Goal: Task Accomplishment & Management: Manage account settings

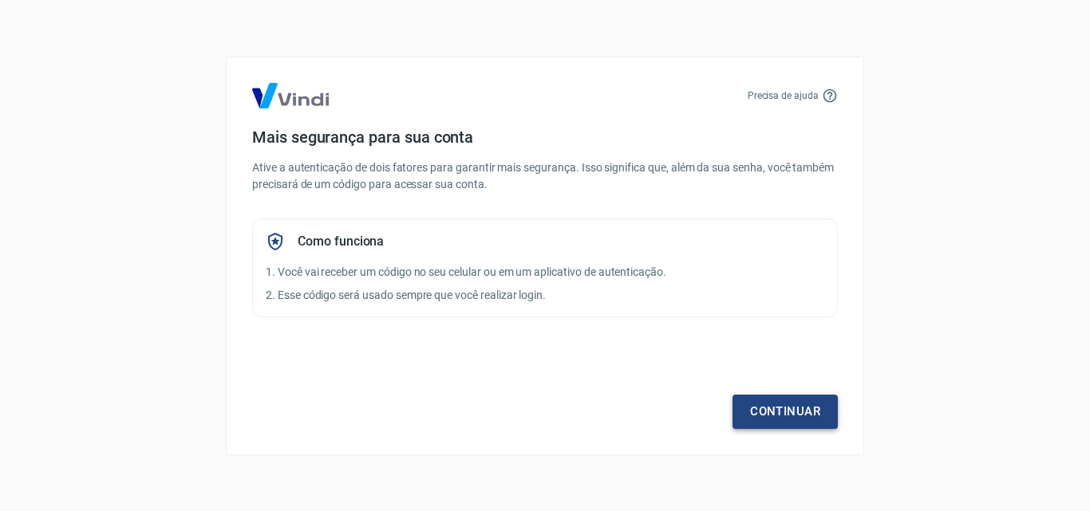
click at [791, 417] on link "Continuar" at bounding box center [784, 412] width 105 height 34
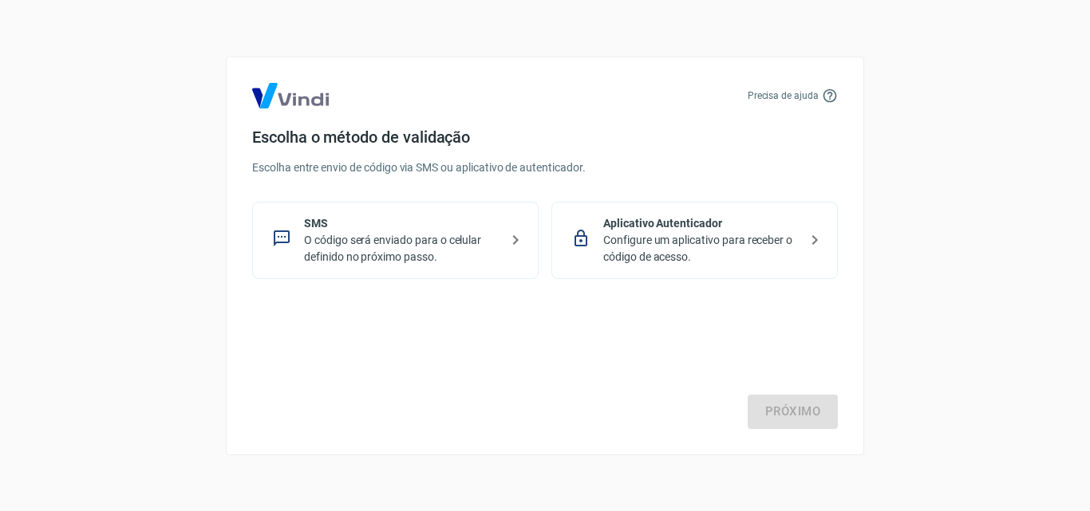
click at [686, 260] on p "Configure um aplicativo para receber o código de acesso." at bounding box center [700, 249] width 195 height 34
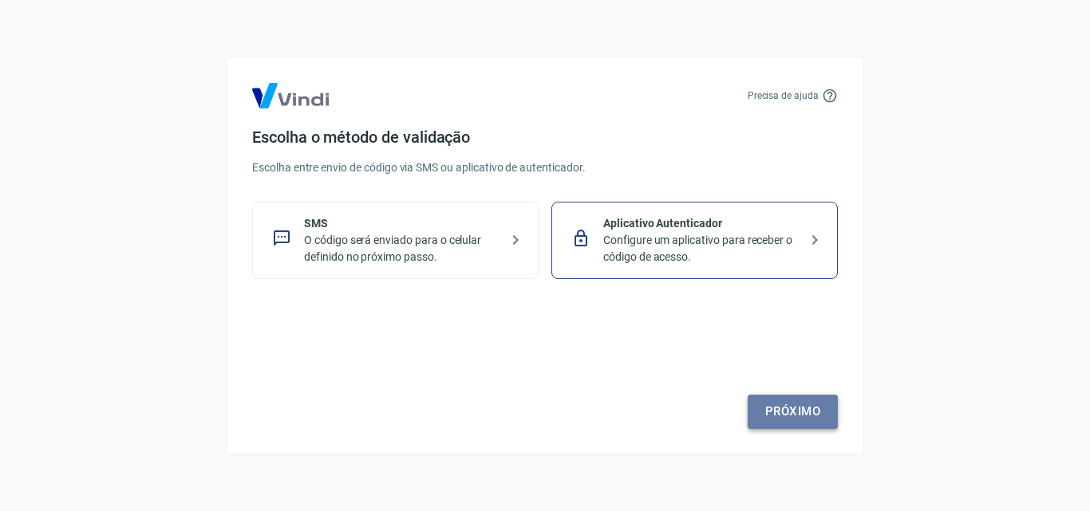
click at [808, 408] on link "Próximo" at bounding box center [792, 412] width 90 height 34
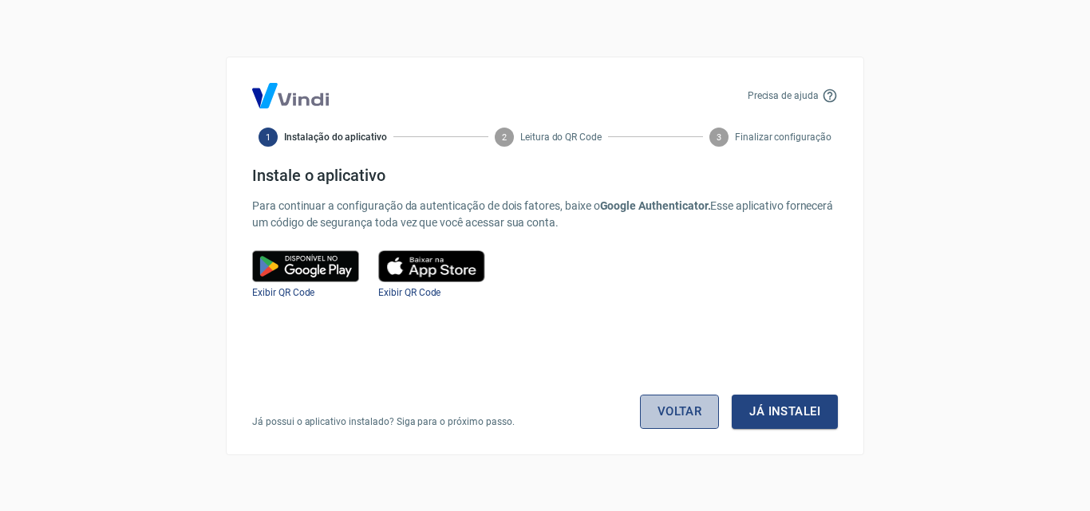
click at [695, 411] on link "Voltar" at bounding box center [680, 412] width 80 height 34
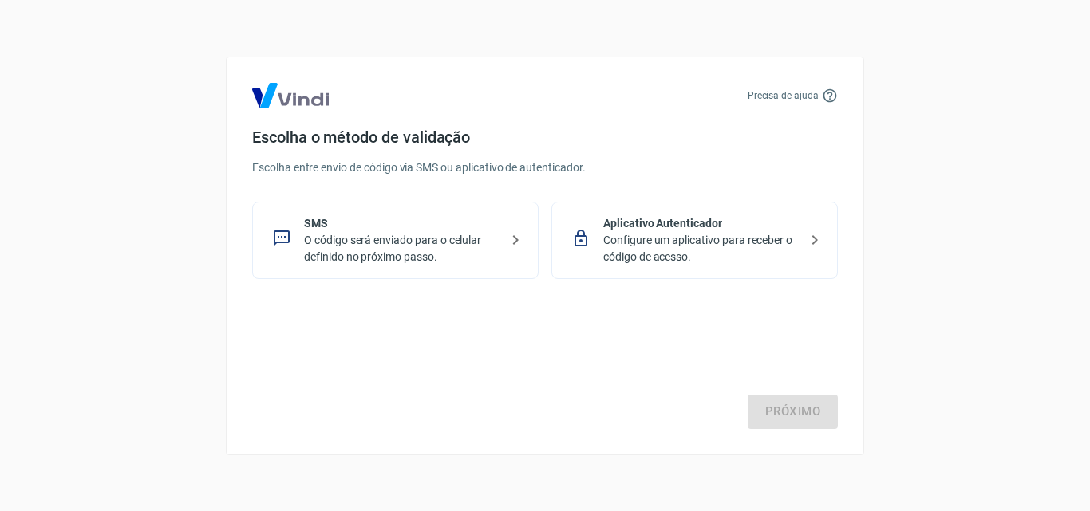
click at [325, 244] on p "O código será enviado para o celular definido no próximo passo." at bounding box center [401, 249] width 195 height 34
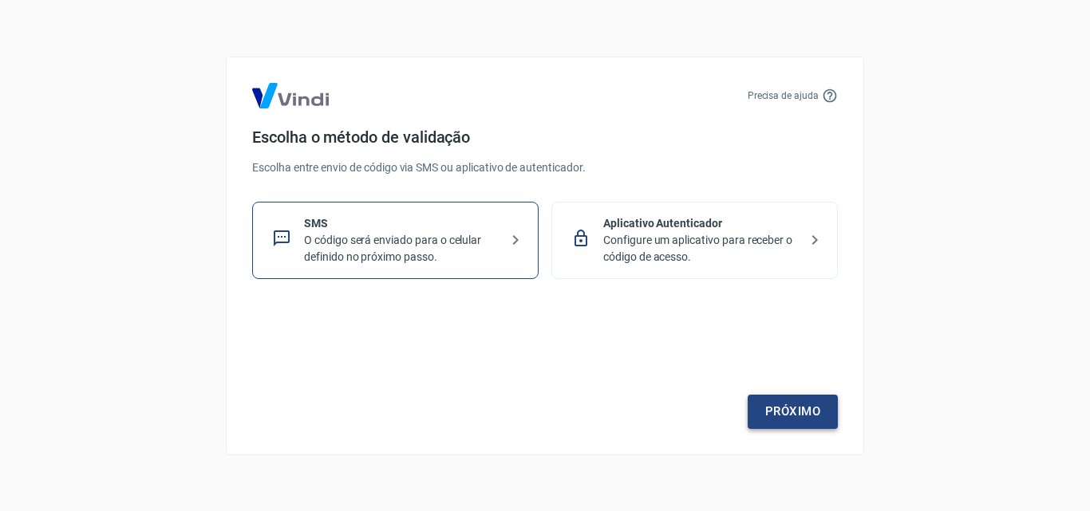
click at [781, 420] on link "Próximo" at bounding box center [792, 412] width 90 height 34
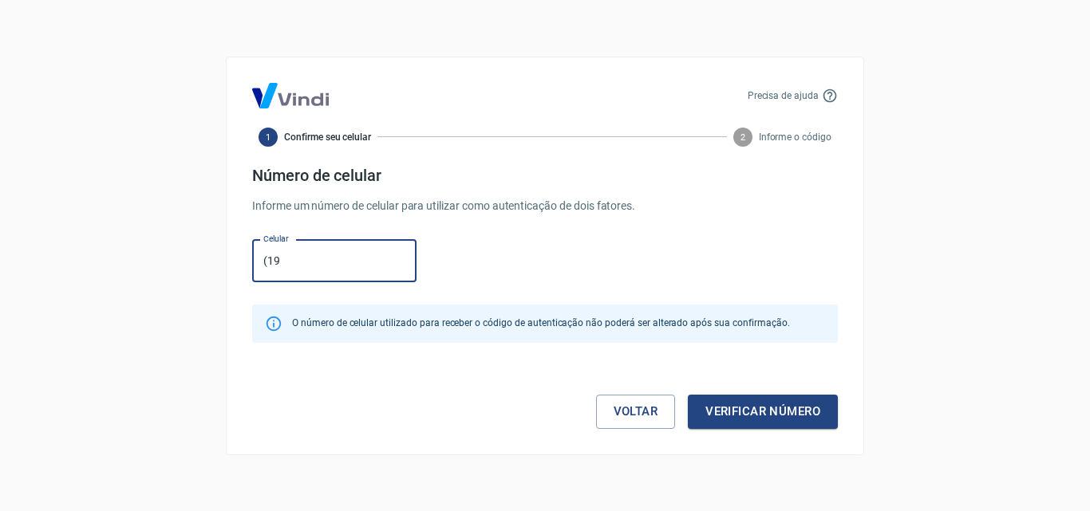
type input "[PHONE_NUMBER]"
click at [796, 417] on button "Verificar número" at bounding box center [763, 412] width 150 height 34
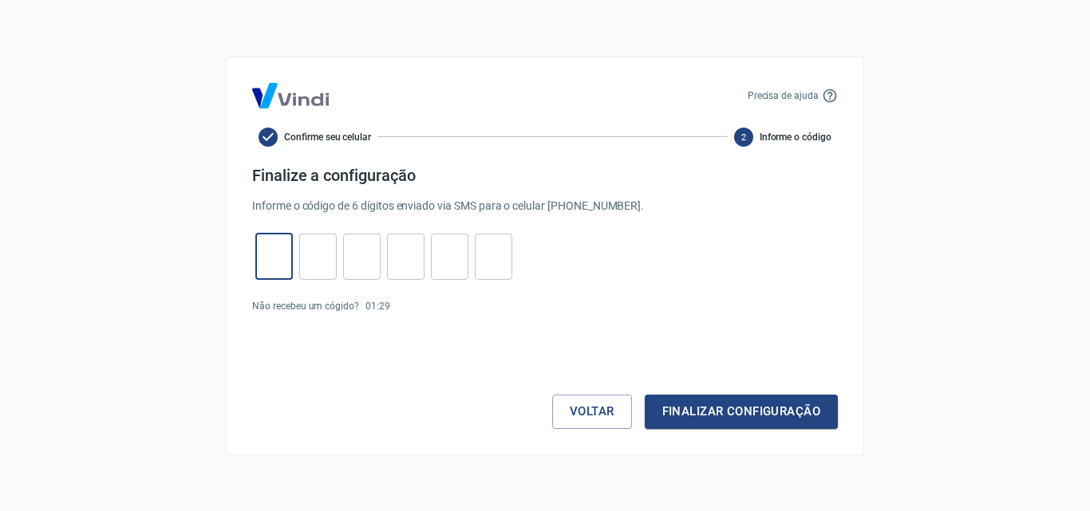
click at [276, 248] on input "tel" at bounding box center [273, 256] width 37 height 34
type input "7"
type input "0"
type input "1"
type input "6"
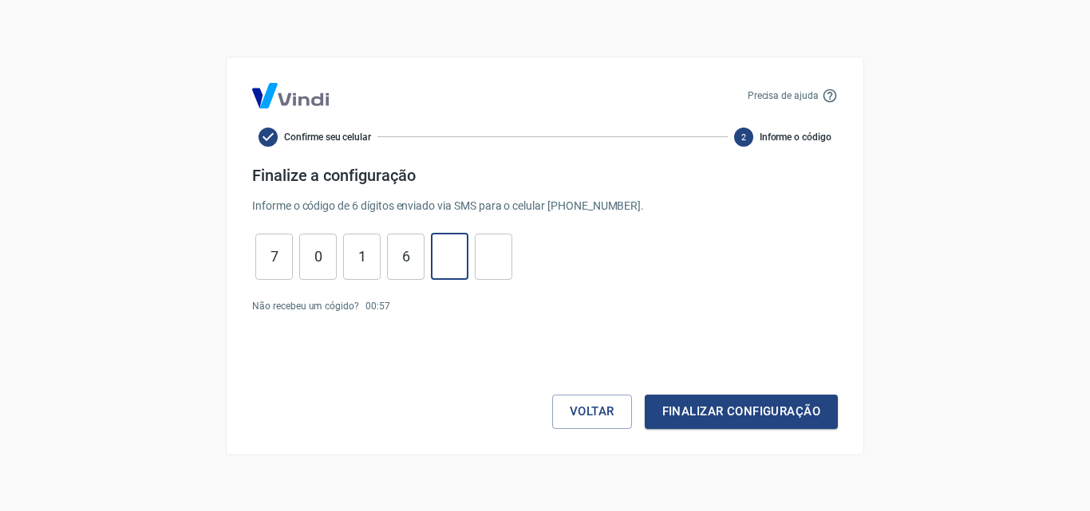
type input "3"
type input "8"
click at [773, 418] on button "Finalizar configuração" at bounding box center [741, 412] width 193 height 34
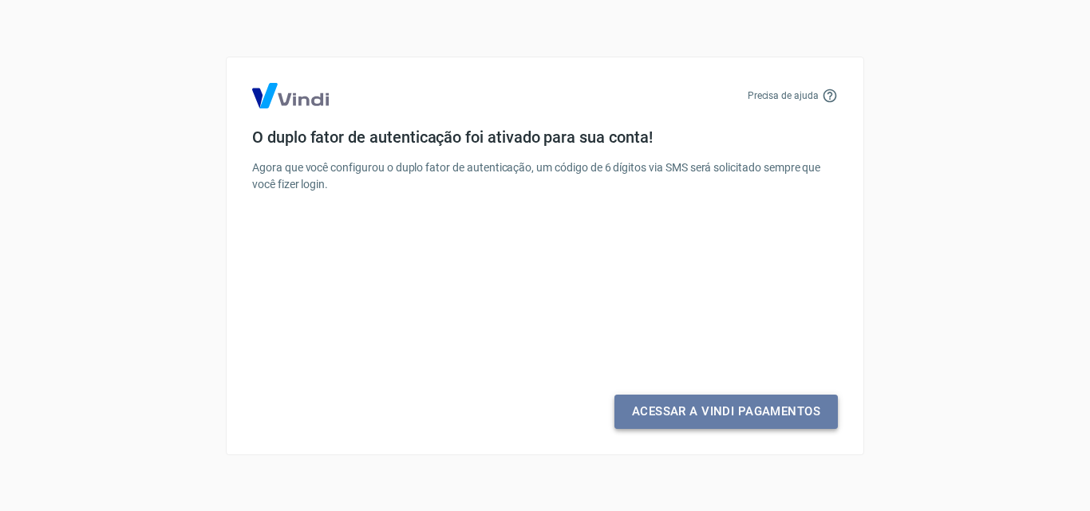
click at [696, 402] on link "Acessar a Vindi Pagamentos" at bounding box center [725, 412] width 223 height 34
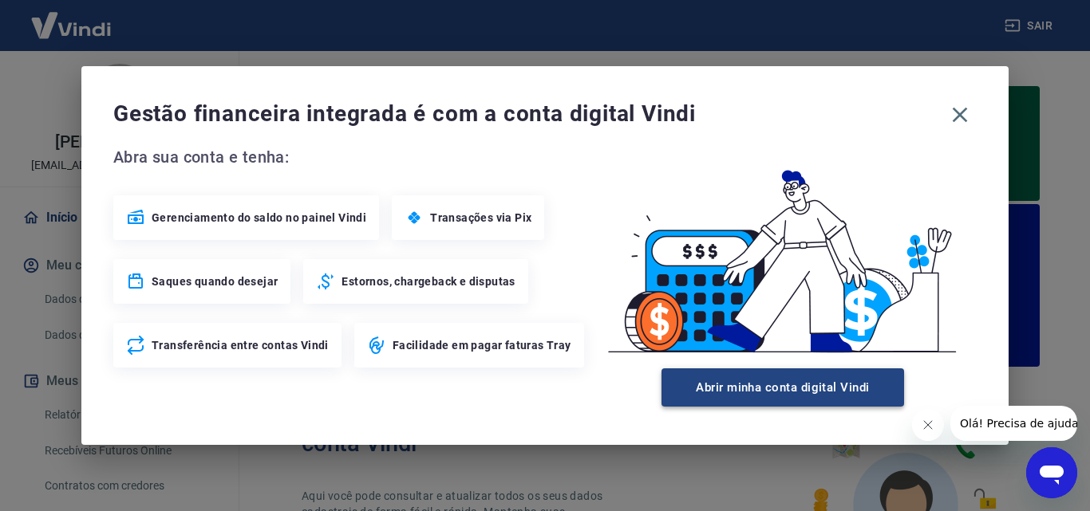
click at [810, 382] on button "Abrir minha conta digital Vindi" at bounding box center [782, 388] width 242 height 38
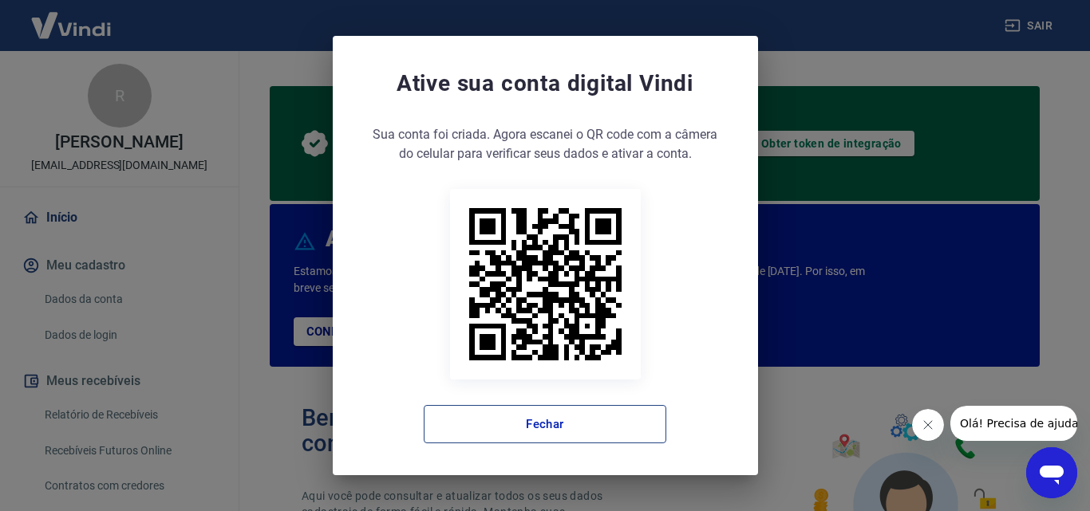
click at [519, 432] on button "Fechar" at bounding box center [545, 424] width 242 height 38
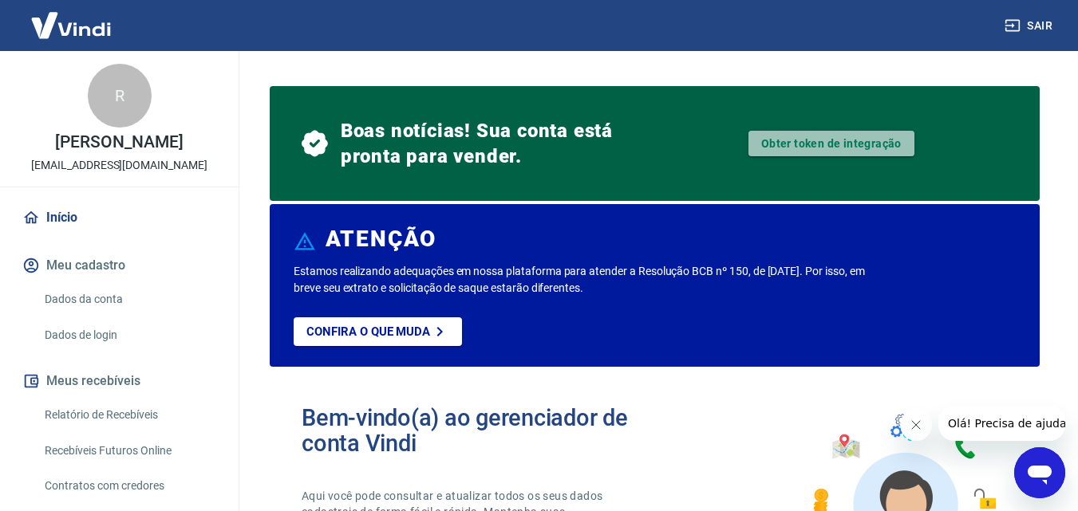
click at [801, 142] on link "Obter token de integração" at bounding box center [831, 144] width 166 height 26
